Goal: Find contact information: Find contact information

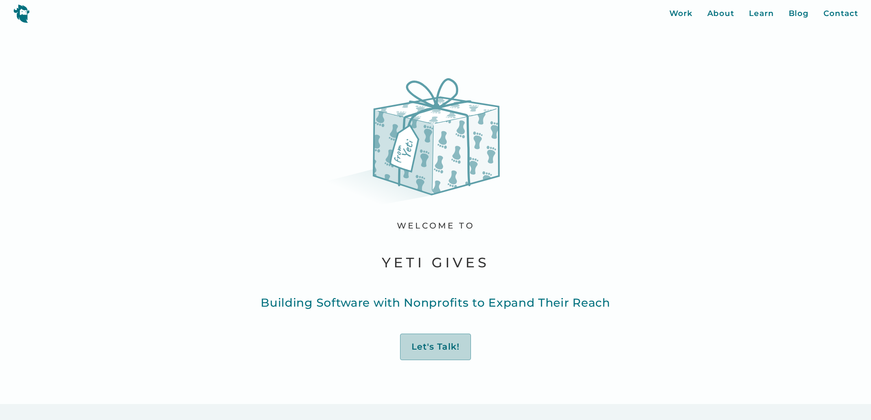
click at [435, 347] on div "Let's Talk!" at bounding box center [435, 346] width 48 height 11
